Goal: Check status: Check status

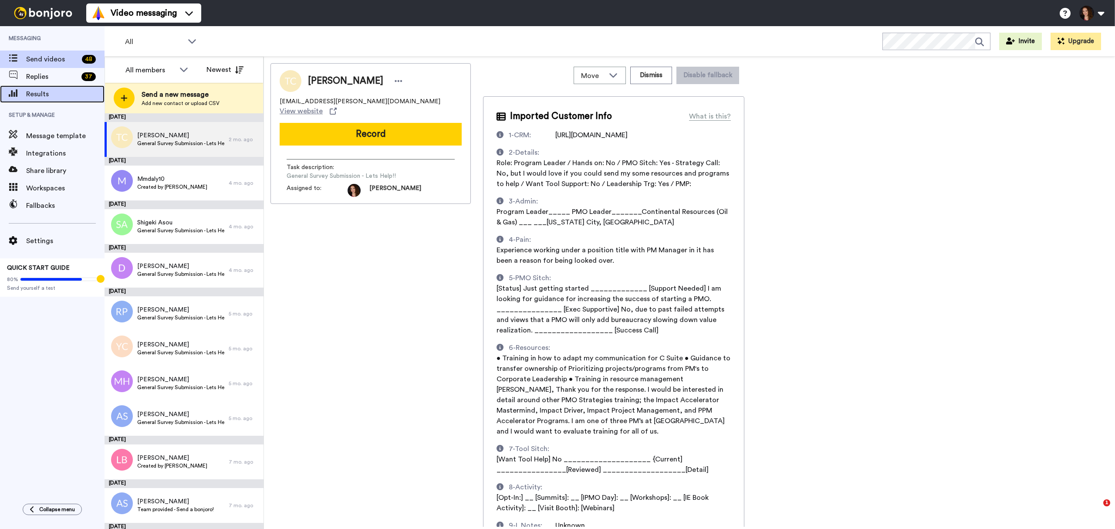
click at [53, 92] on span "Results" at bounding box center [65, 94] width 78 height 10
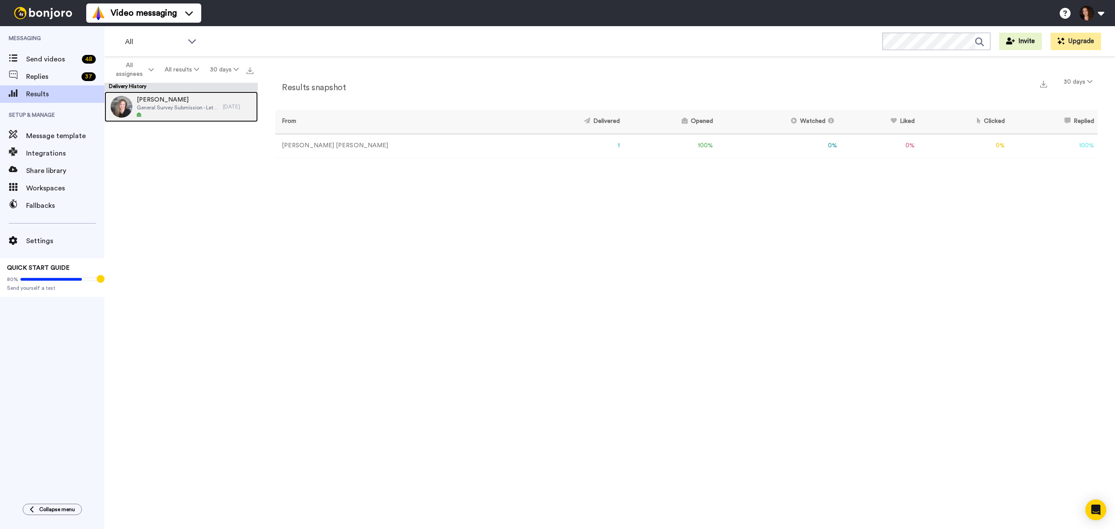
click at [185, 111] on span "General Survey Submission - Lets Help!!" at bounding box center [178, 107] width 82 height 7
